Goal: Task Accomplishment & Management: Complete application form

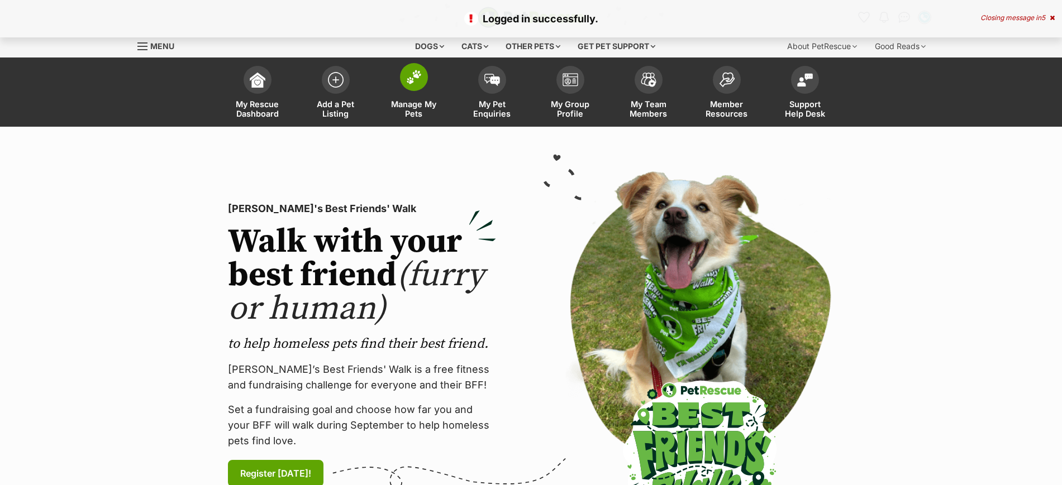
click at [409, 79] on img at bounding box center [414, 77] width 16 height 15
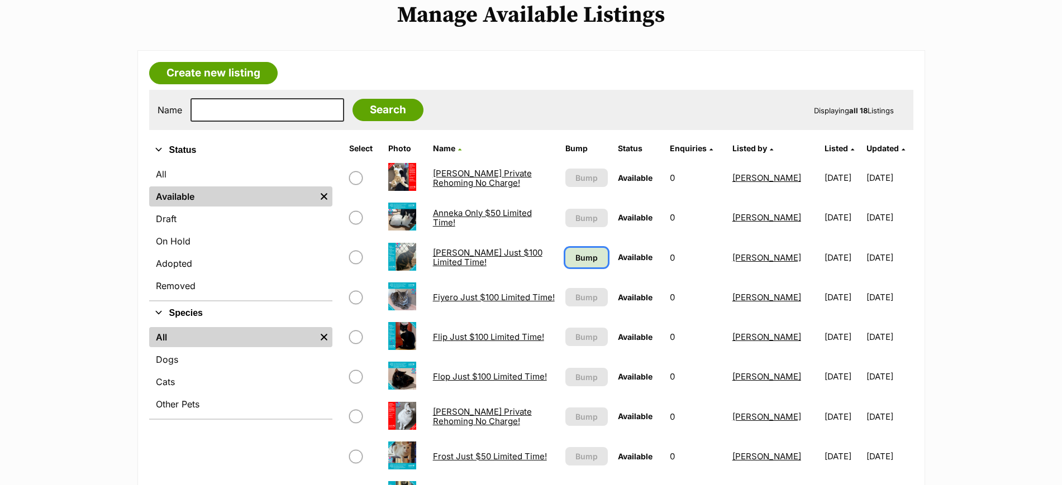
click at [579, 259] on span "Bump" at bounding box center [586, 258] width 22 height 12
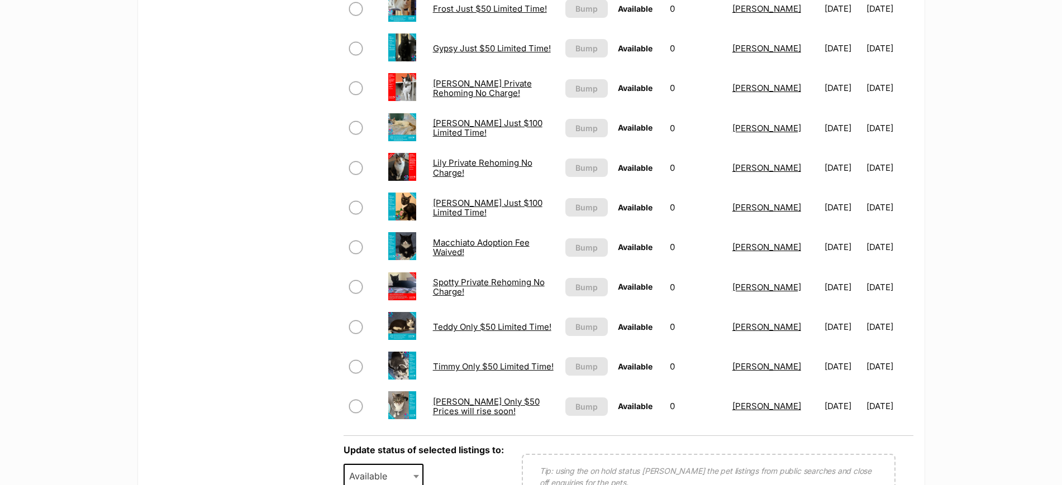
scroll to position [698, 0]
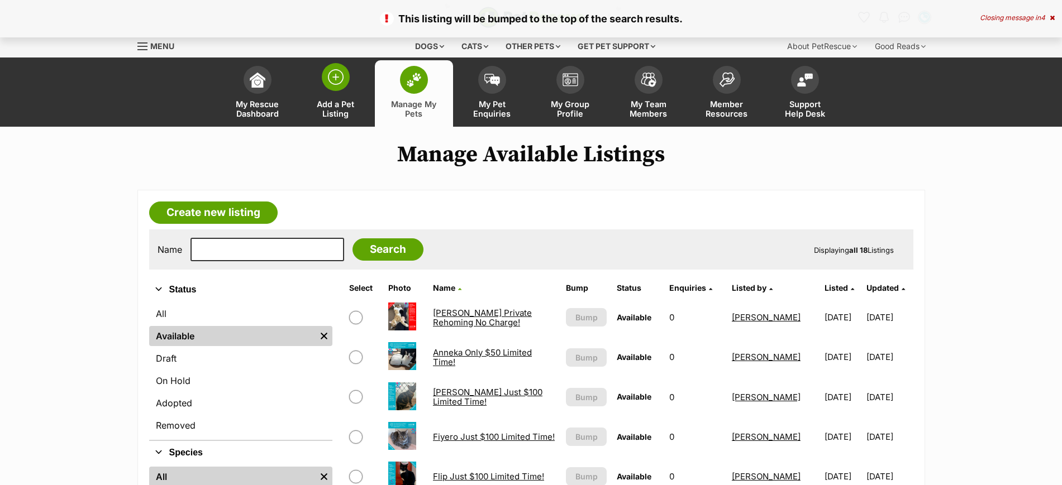
click at [333, 76] on img at bounding box center [336, 77] width 16 height 16
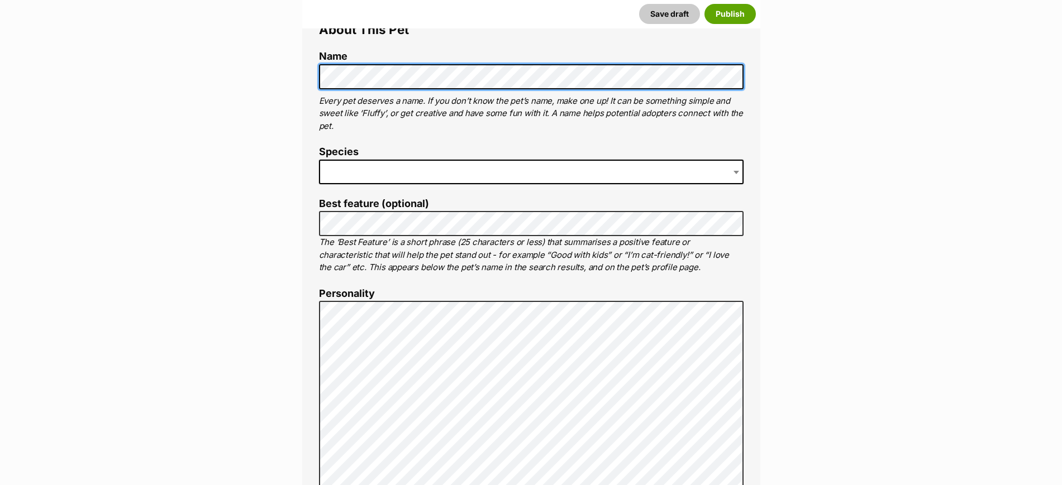
scroll to position [419, 0]
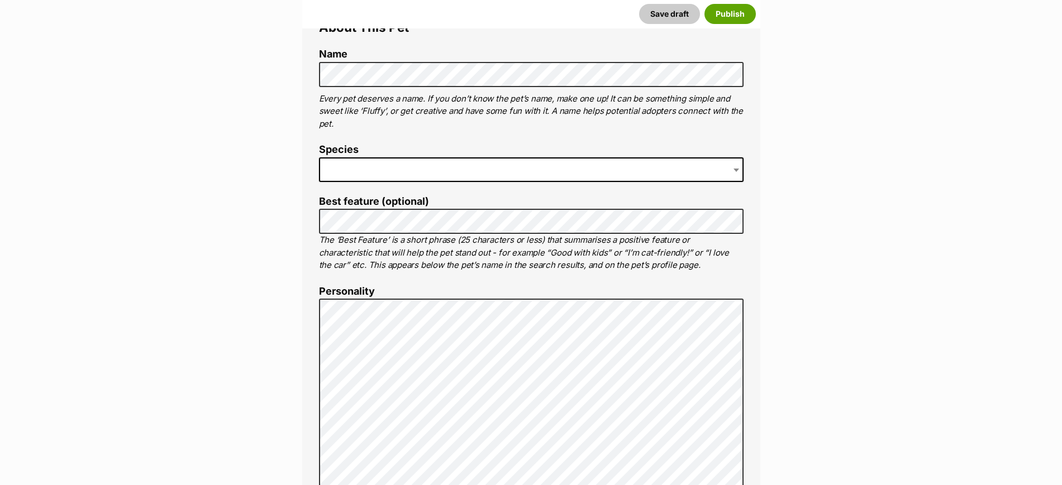
click at [378, 168] on span at bounding box center [531, 169] width 424 height 25
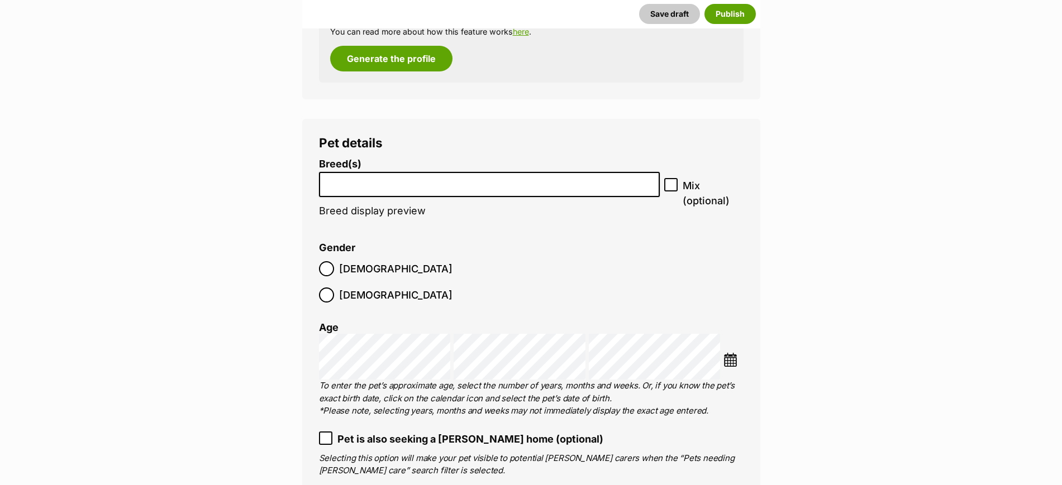
scroll to position [1256, 0]
click at [372, 183] on input "search" at bounding box center [489, 184] width 333 height 12
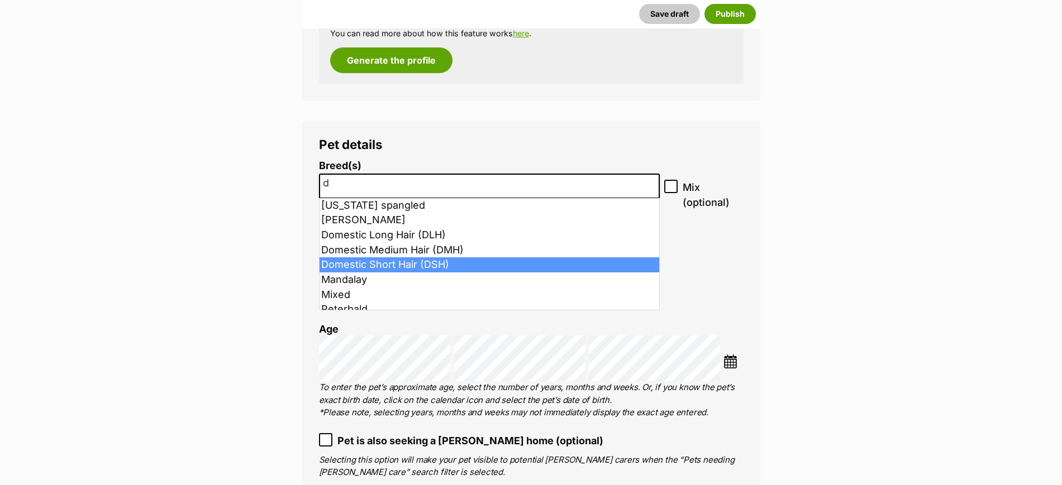
type input "d"
select select "252102"
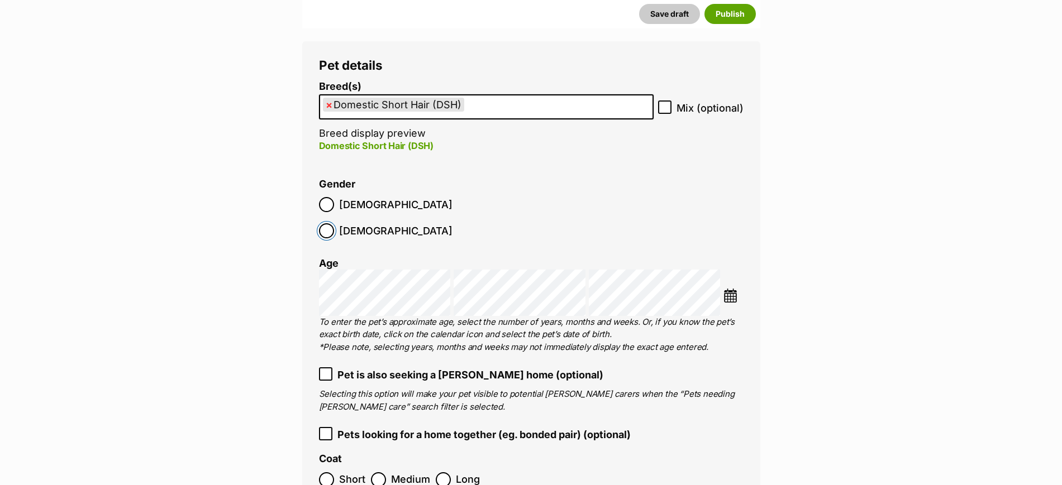
scroll to position [1396, 0]
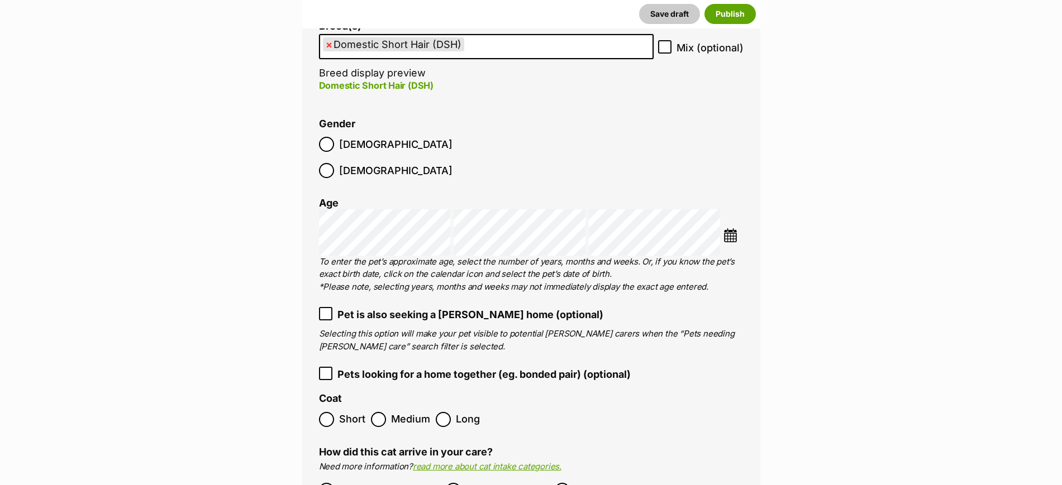
click at [729, 228] on img at bounding box center [730, 235] width 14 height 14
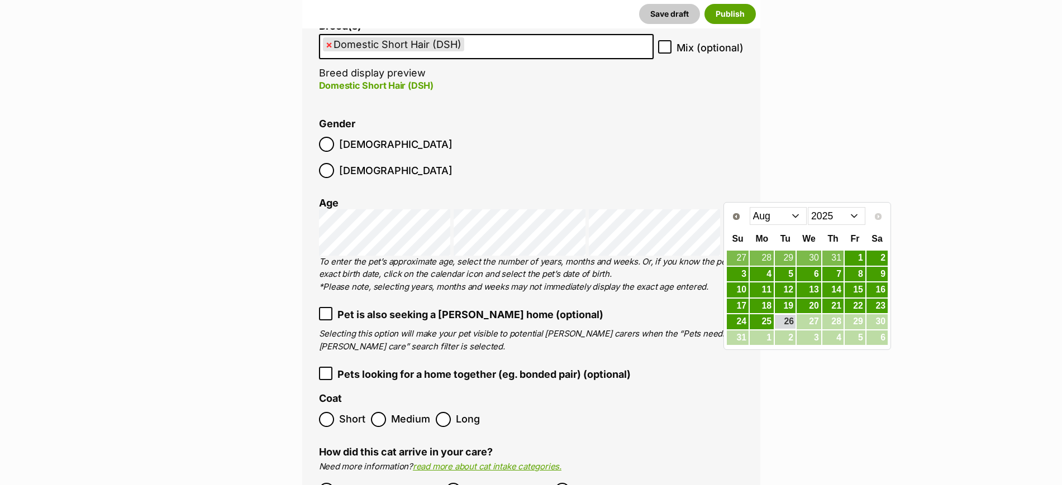
click at [783, 220] on select "Jan Feb Mar Apr May Jun Jul Aug" at bounding box center [778, 216] width 58 height 18
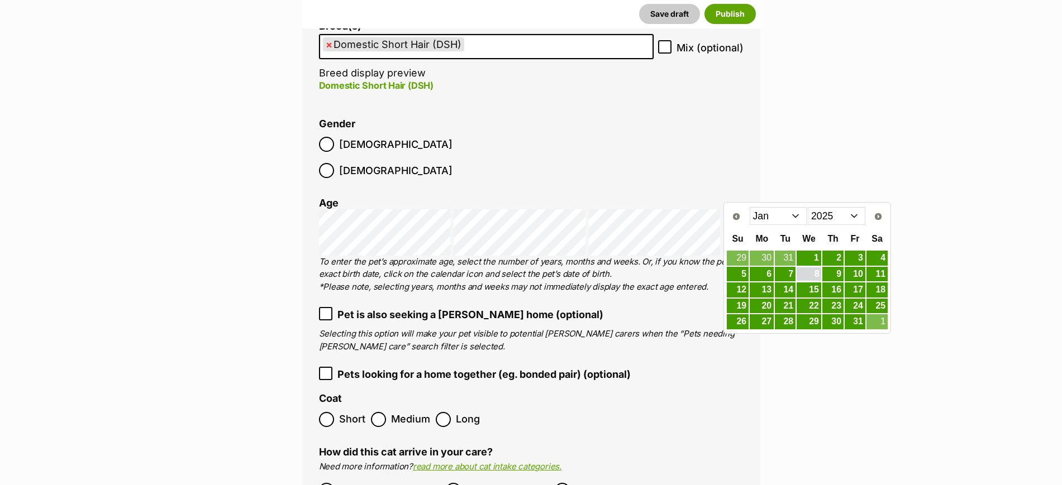
click at [810, 275] on link "8" at bounding box center [808, 274] width 25 height 14
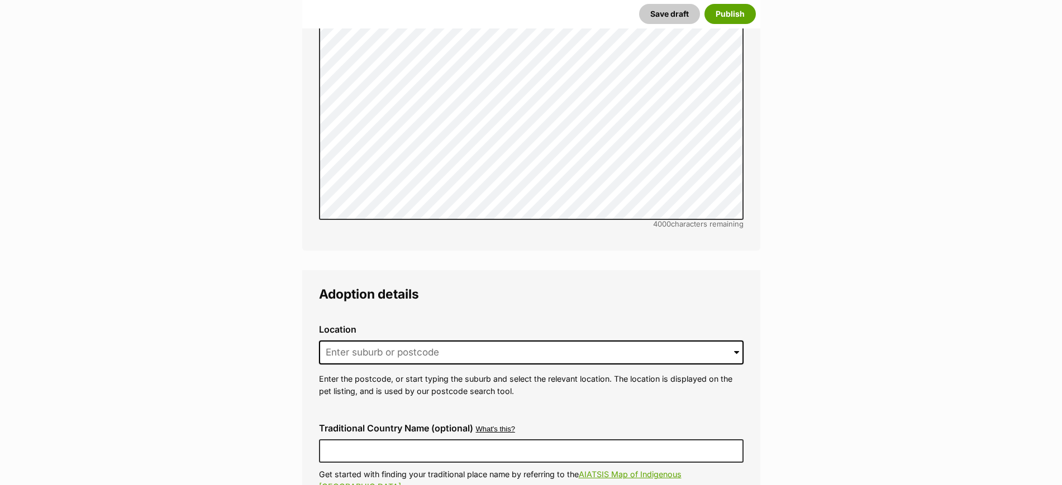
scroll to position [2513, 0]
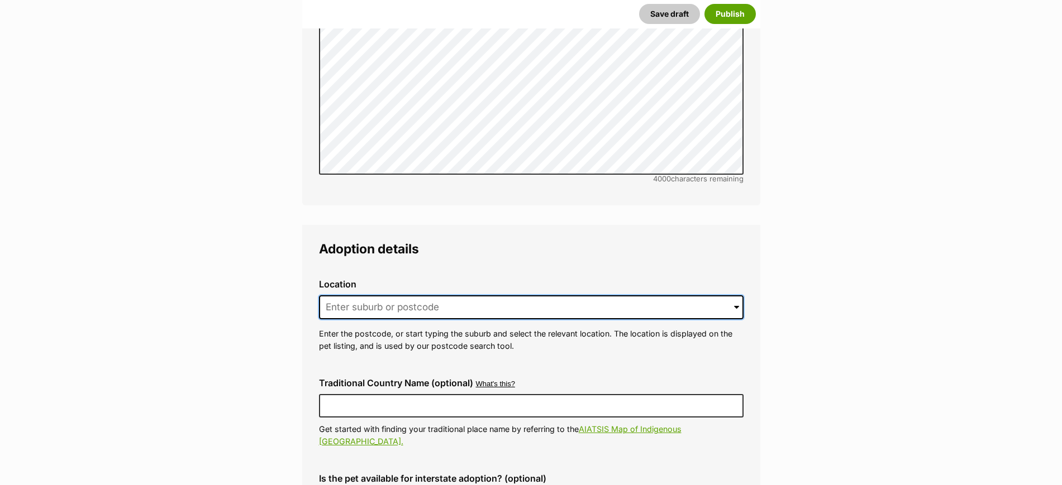
click at [451, 295] on input at bounding box center [531, 307] width 424 height 25
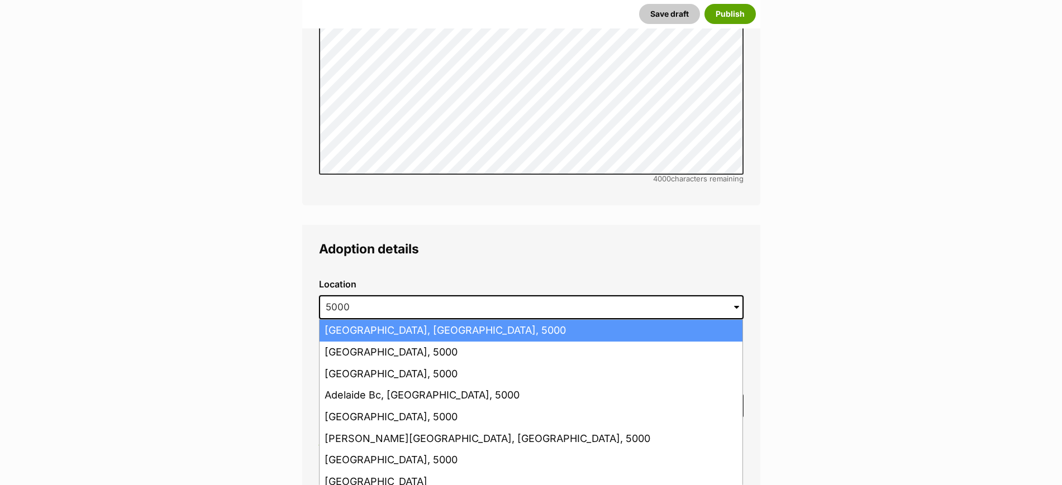
click at [436, 320] on li "Adelaide, South Australia, 5000" at bounding box center [530, 331] width 423 height 22
type input "Adelaide, South Australia, 5000"
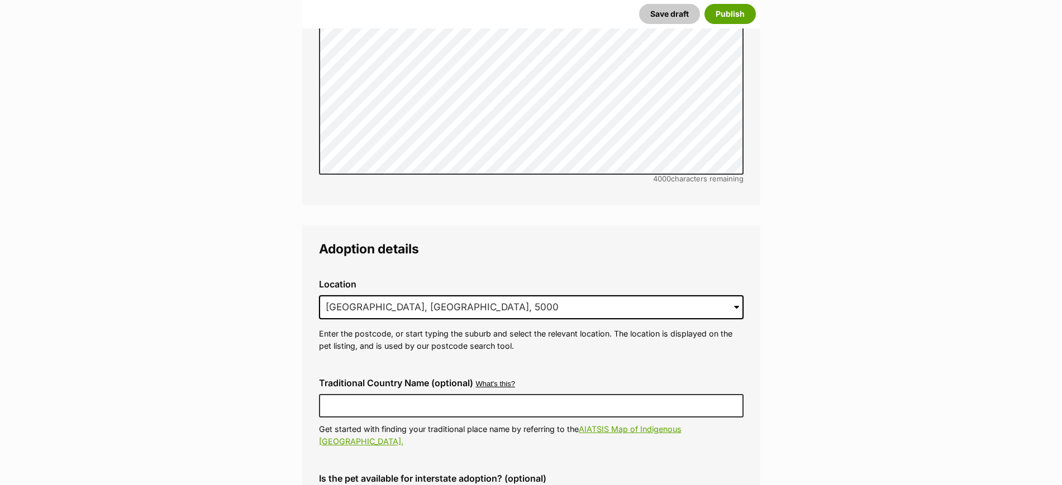
scroll to position [2722, 0]
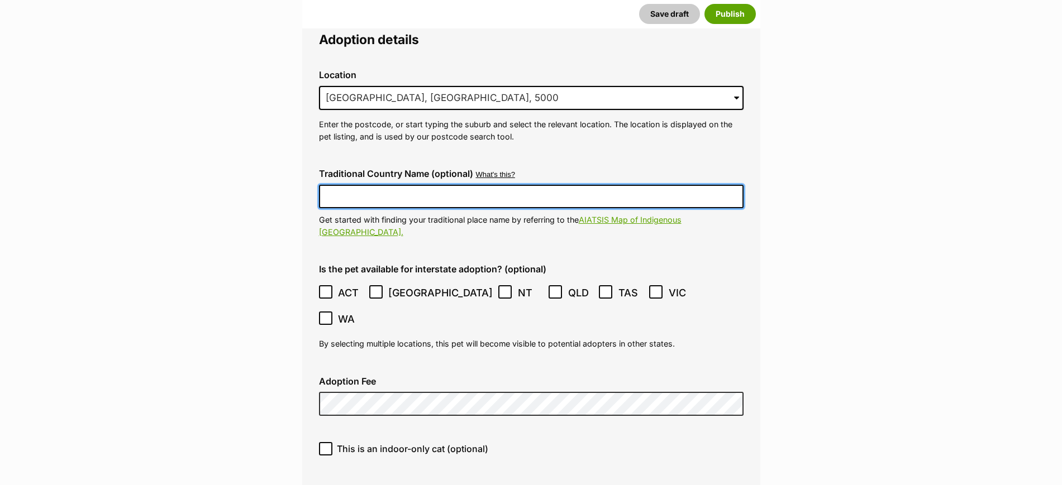
click at [457, 185] on input "Traditional Country Name (optional)" at bounding box center [531, 196] width 424 height 23
type input "Kaurna Country"
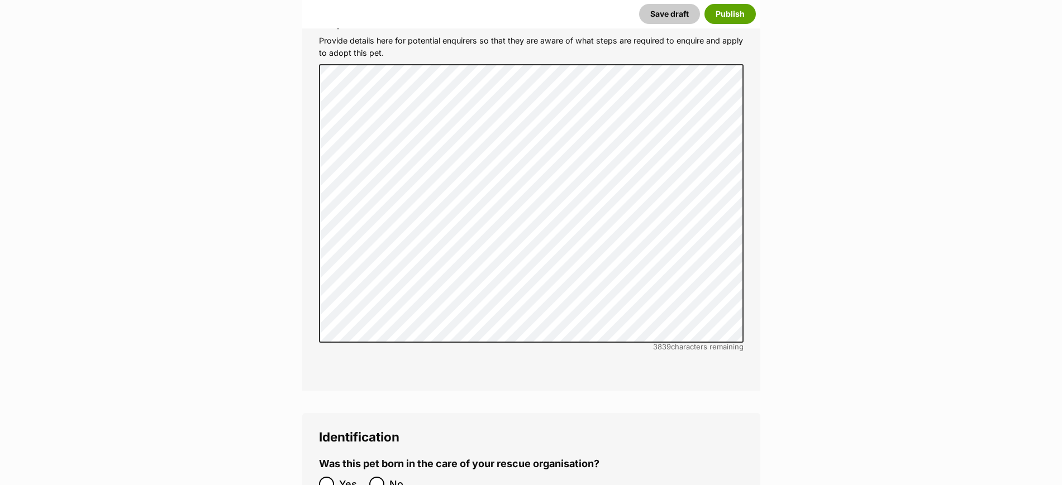
scroll to position [3700, 0]
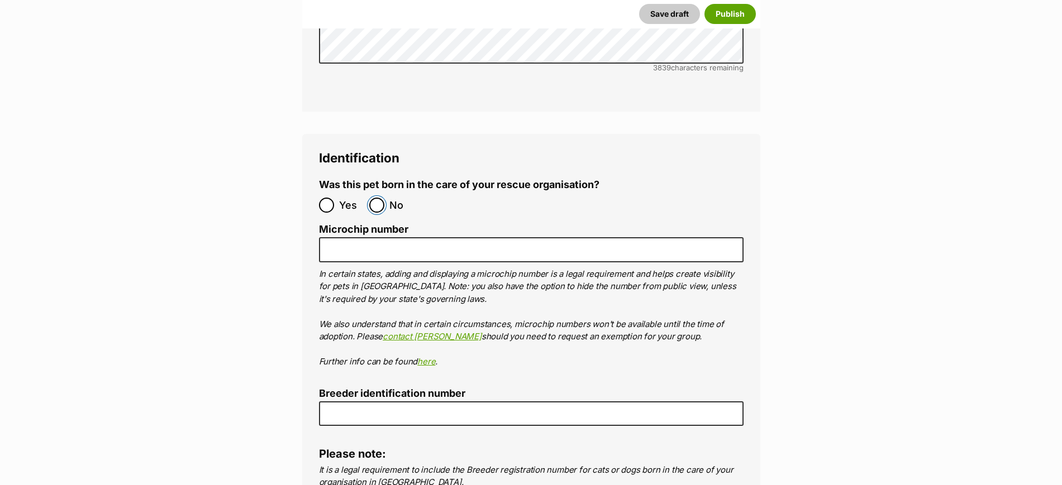
click at [382, 198] on input "No" at bounding box center [376, 205] width 15 height 15
radio input "true"
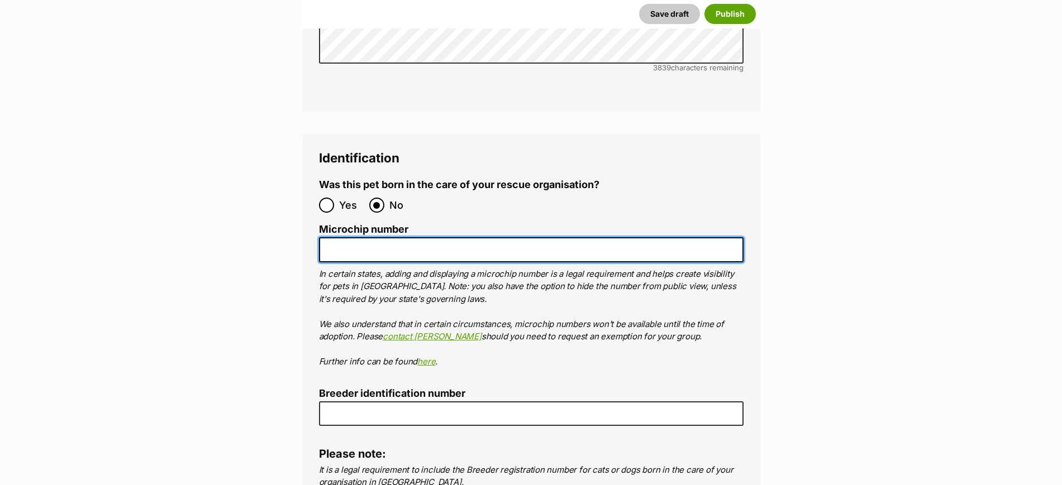
drag, startPoint x: 354, startPoint y: 172, endPoint x: 319, endPoint y: 156, distance: 38.2
click at [353, 237] on input "Microchip number" at bounding box center [531, 249] width 424 height 25
paste input "978142000327431"
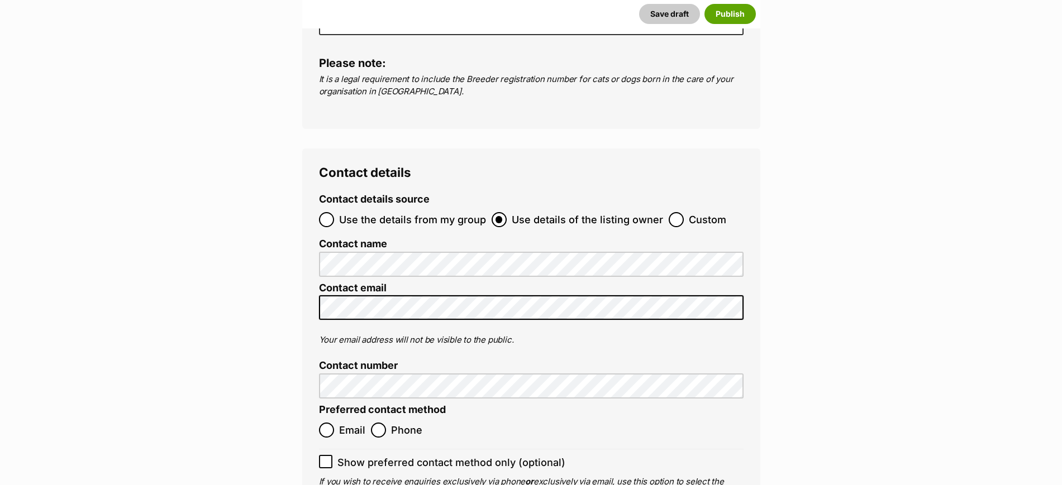
scroll to position [4118, 0]
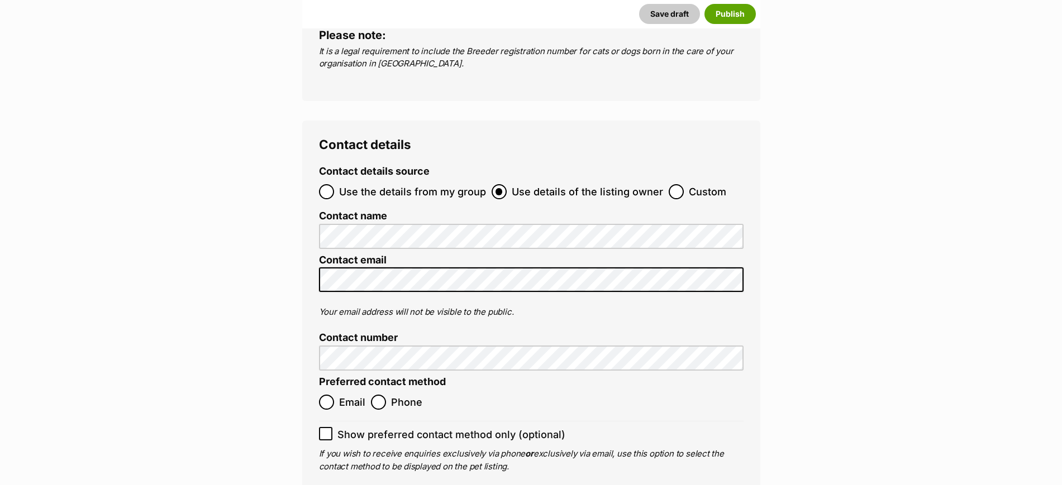
type input "978142000327431"
click at [380, 395] on input "Phone" at bounding box center [378, 402] width 15 height 15
radio input "true"
drag, startPoint x: 327, startPoint y: 356, endPoint x: 423, endPoint y: 414, distance: 111.8
click at [328, 430] on icon at bounding box center [326, 434] width 8 height 8
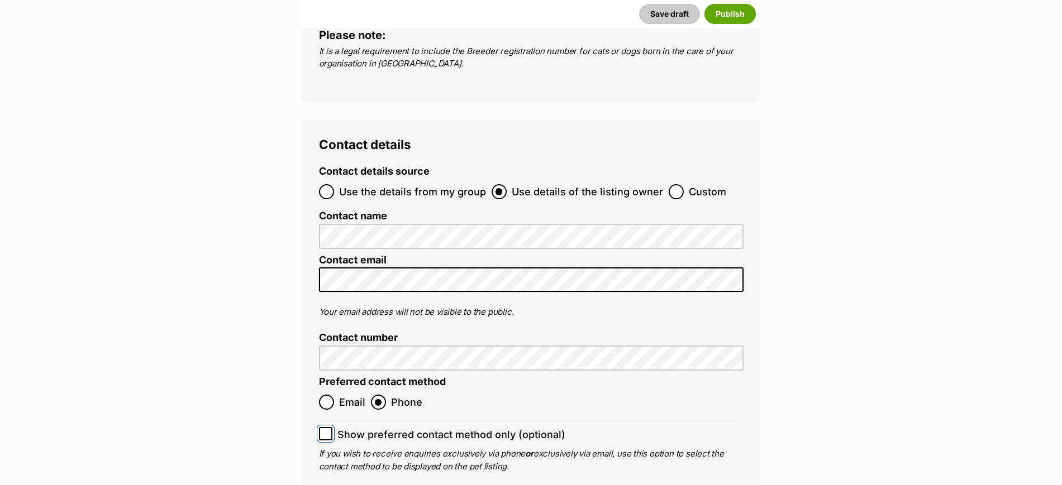
click at [328, 427] on input "Show preferred contact method only (optional)" at bounding box center [325, 433] width 13 height 13
checkbox input "true"
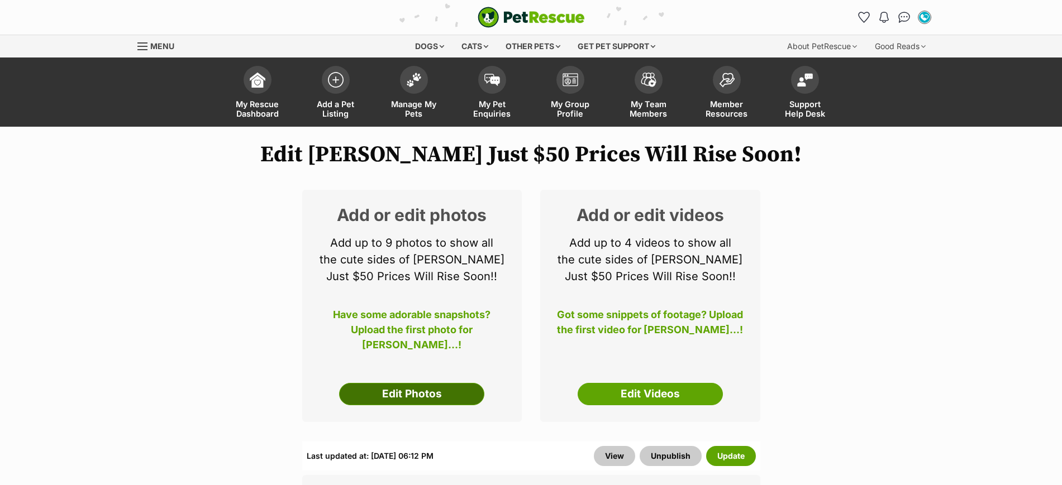
click at [418, 399] on link "Edit Photos" at bounding box center [411, 394] width 145 height 22
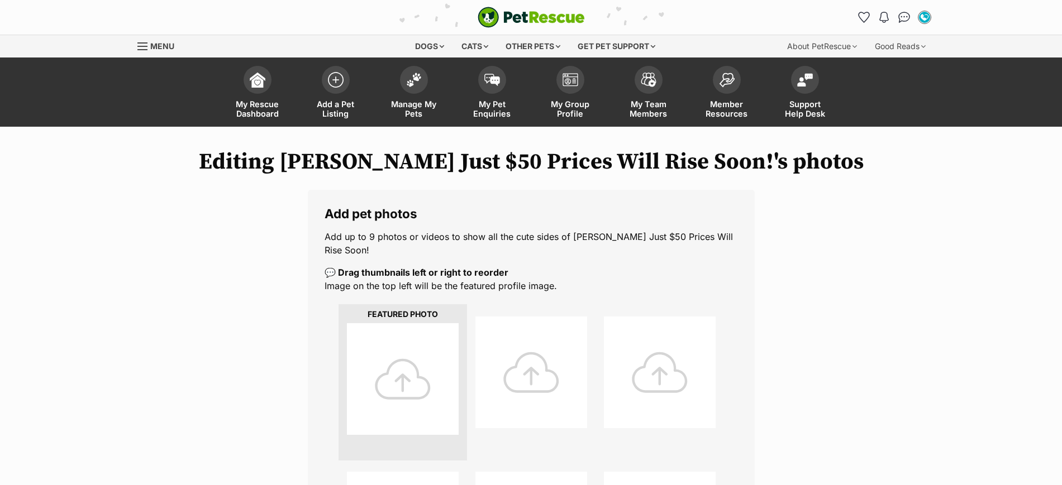
click at [395, 384] on div at bounding box center [403, 379] width 112 height 112
click at [412, 365] on div at bounding box center [403, 379] width 112 height 112
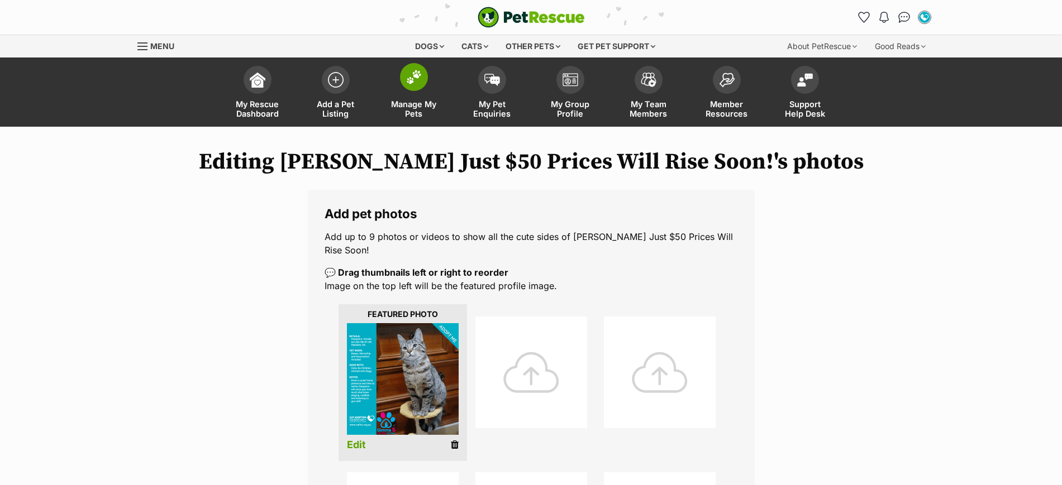
click at [415, 79] on img at bounding box center [414, 77] width 16 height 15
